Goal: Entertainment & Leisure: Consume media (video, audio)

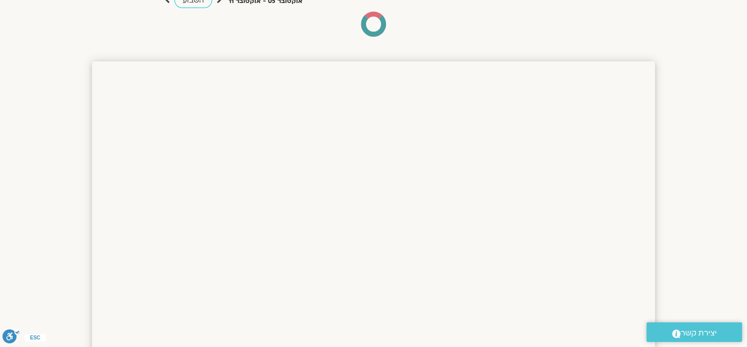
scroll to position [125, 0]
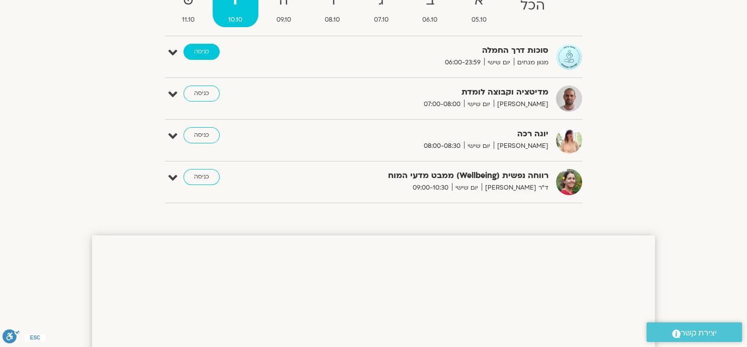
click at [204, 47] on link "כניסה" at bounding box center [201, 52] width 36 height 16
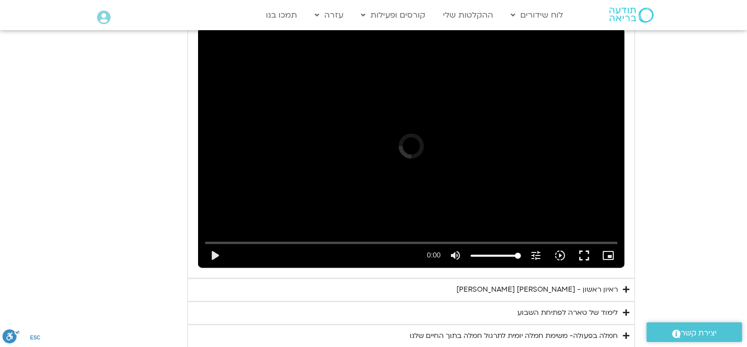
scroll to position [1563, 0]
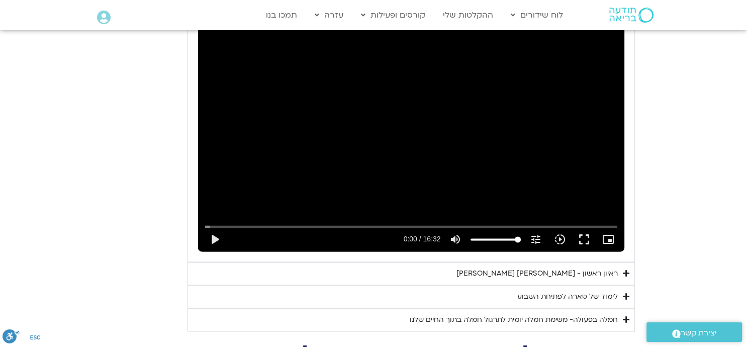
click at [534, 267] on div "ראיון ראשון - טארה בראך וכריסטין נף" at bounding box center [536, 273] width 161 height 12
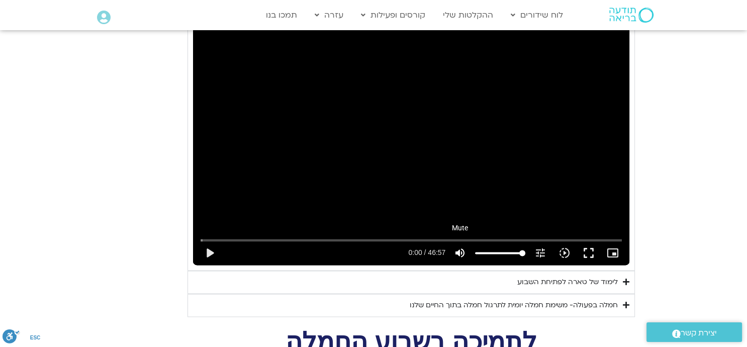
scroll to position [1815, 0]
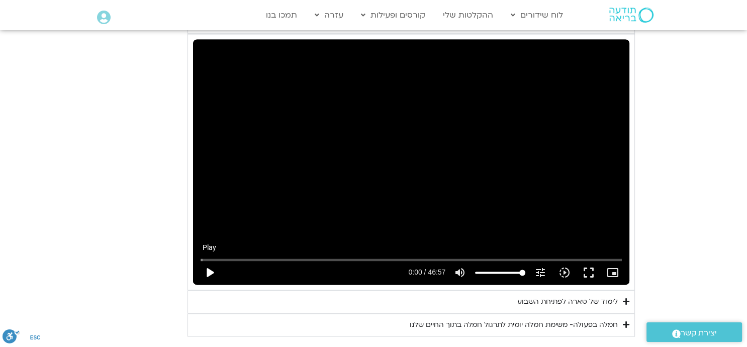
click at [211, 260] on button "play_arrow" at bounding box center [210, 272] width 24 height 24
click at [213, 260] on button "pause" at bounding box center [210, 272] width 24 height 24
type input "112.955097"
drag, startPoint x: 121, startPoint y: 156, endPoint x: 126, endPoint y: 172, distance: 17.3
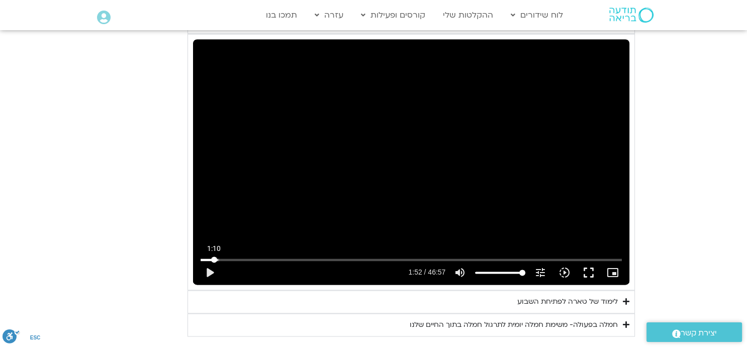
click at [214, 256] on input "Seek" at bounding box center [412, 259] width 422 height 6
click at [207, 260] on button "play_arrow" at bounding box center [210, 272] width 24 height 24
click at [208, 260] on button "pause" at bounding box center [210, 272] width 24 height 24
click at [210, 260] on button "play_arrow" at bounding box center [210, 272] width 24 height 24
click at [206, 260] on button "pause" at bounding box center [210, 272] width 24 height 24
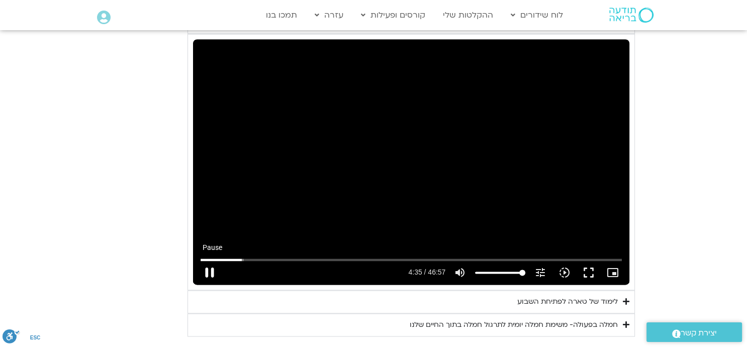
type input "275.581412"
